Goal: Navigation & Orientation: Find specific page/section

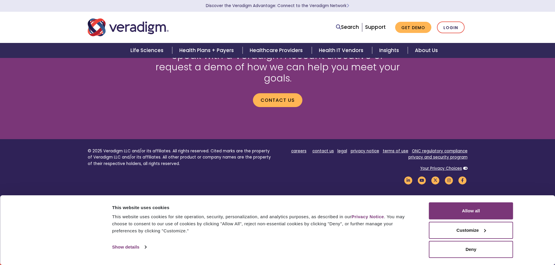
scroll to position [1413, 0]
click at [0, 0] on link "Locations" at bounding box center [0, 0] width 0 height 0
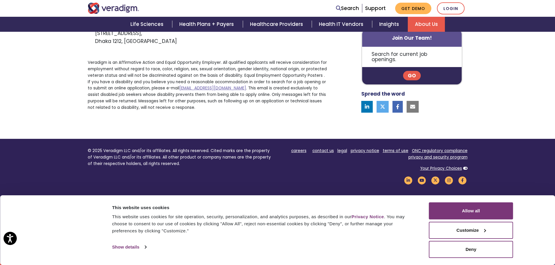
scroll to position [1194, 0]
click at [0, 0] on link "Our Story" at bounding box center [0, 0] width 0 height 0
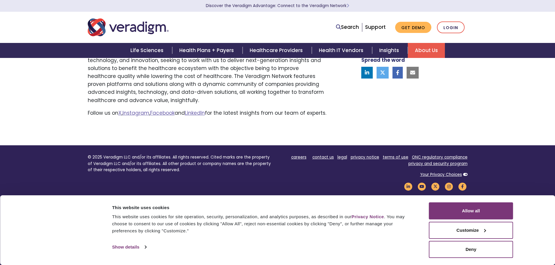
scroll to position [3068, 0]
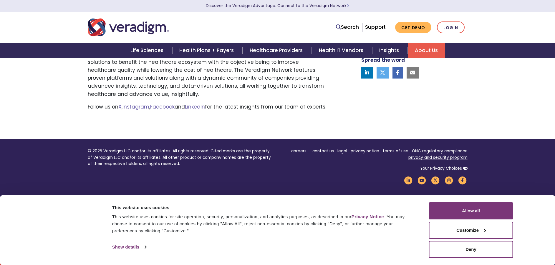
click at [0, 0] on link "Diagnostic Ordering and Results Network (DORN)" at bounding box center [0, 0] width 0 height 0
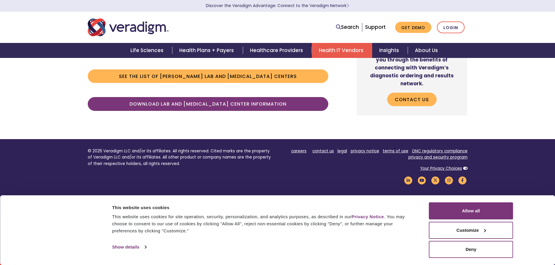
scroll to position [970, 0]
click at [0, 0] on link "Life Sciences" at bounding box center [0, 0] width 0 height 0
